Goal: Entertainment & Leisure: Consume media (video, audio)

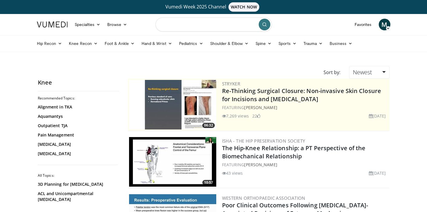
click at [188, 24] on input "Search topics, interventions" at bounding box center [214, 24] width 116 height 14
type input "**********"
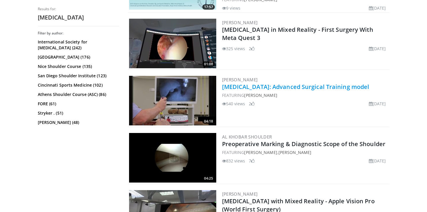
scroll to position [236, 0]
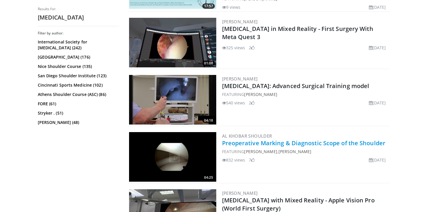
click at [249, 144] on link "Preoperative Marking & Diagnostic Scope of the Shoulder" at bounding box center [304, 143] width 164 height 8
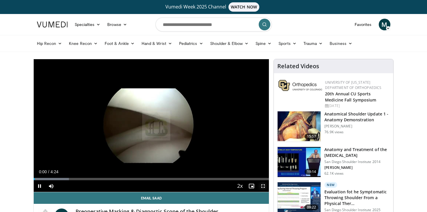
click at [267, 190] on span "Video Player" at bounding box center [264, 186] width 12 height 12
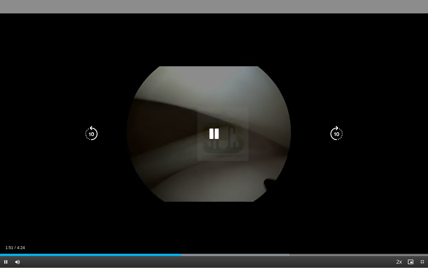
click at [220, 134] on icon "Video Player" at bounding box center [214, 134] width 16 height 16
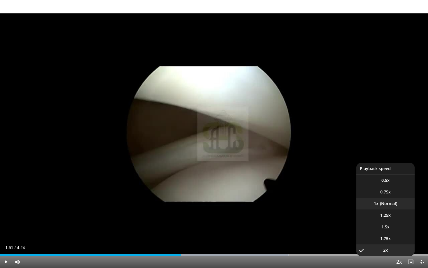
click at [382, 200] on li "1x" at bounding box center [385, 204] width 58 height 12
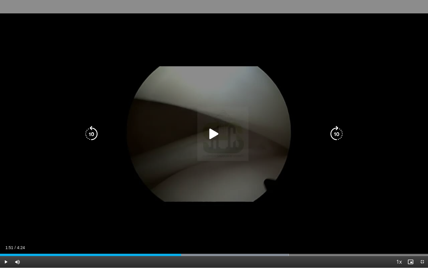
click at [216, 134] on icon "Video Player" at bounding box center [214, 134] width 16 height 16
click at [215, 128] on icon "Video Player" at bounding box center [214, 134] width 16 height 16
click at [211, 131] on icon "Video Player" at bounding box center [214, 134] width 16 height 16
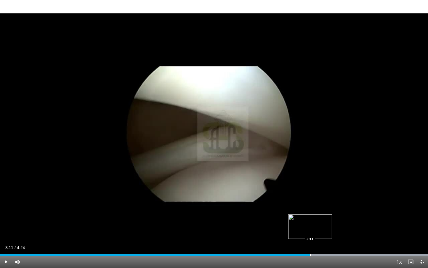
click at [310, 211] on div "Progress Bar" at bounding box center [310, 254] width 1 height 2
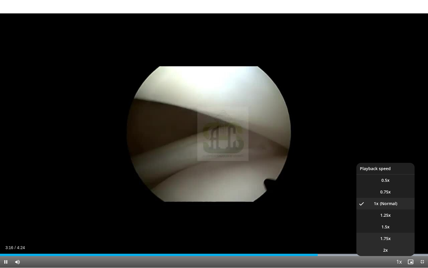
drag, startPoint x: 386, startPoint y: 242, endPoint x: 386, endPoint y: 246, distance: 4.1
click at [386, 211] on ul "0.5x 0.75x 1x , selected 1.25x 1.5x 1.75x 2x" at bounding box center [385, 209] width 58 height 93
click at [386, 211] on li "2x" at bounding box center [385, 250] width 58 height 12
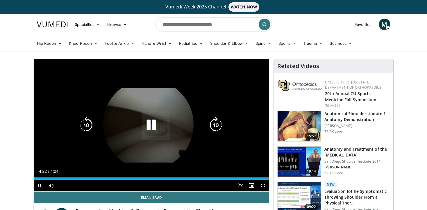
click at [150, 125] on icon "Video Player" at bounding box center [151, 125] width 16 height 16
